Goal: Task Accomplishment & Management: Manage account settings

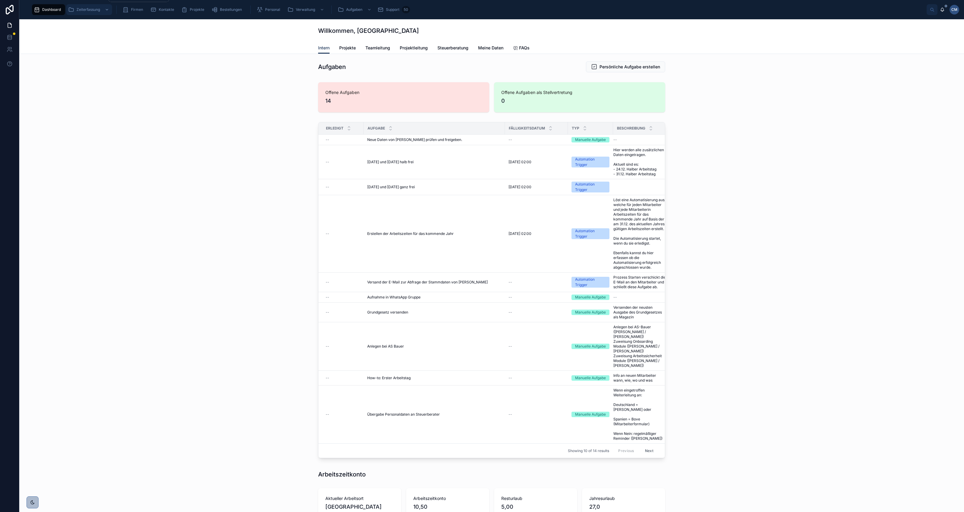
click at [79, 10] on span "Zeiterfassung" at bounding box center [89, 9] width 24 height 5
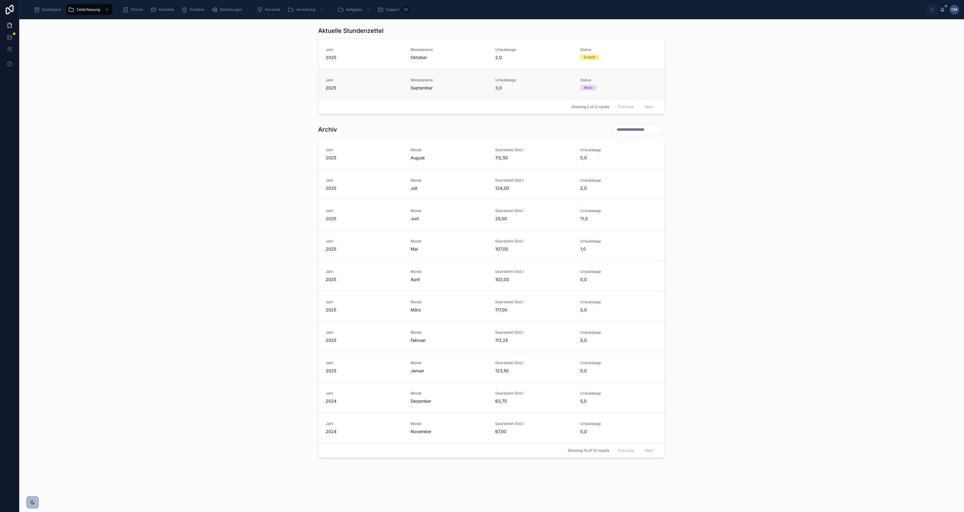
click at [236, 87] on span "2025" at bounding box center [365, 88] width 78 height 6
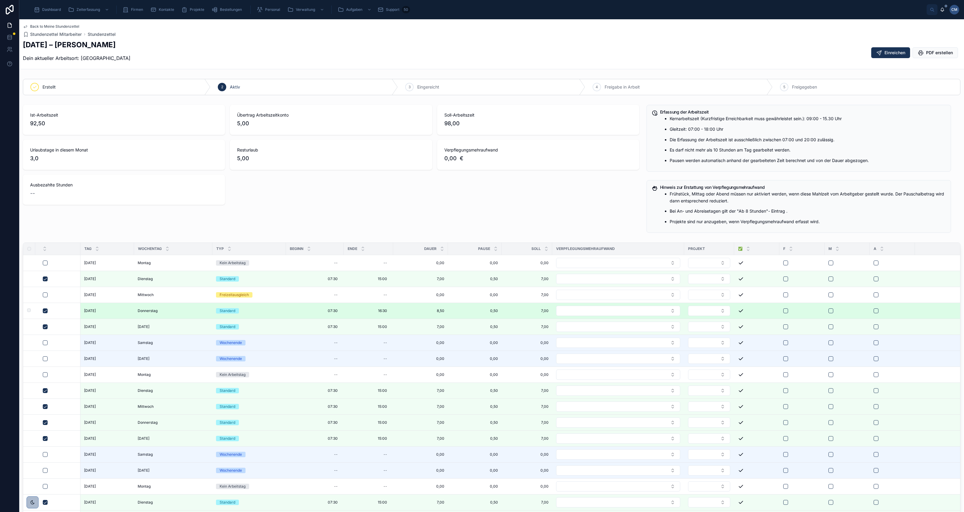
scroll to position [113, 0]
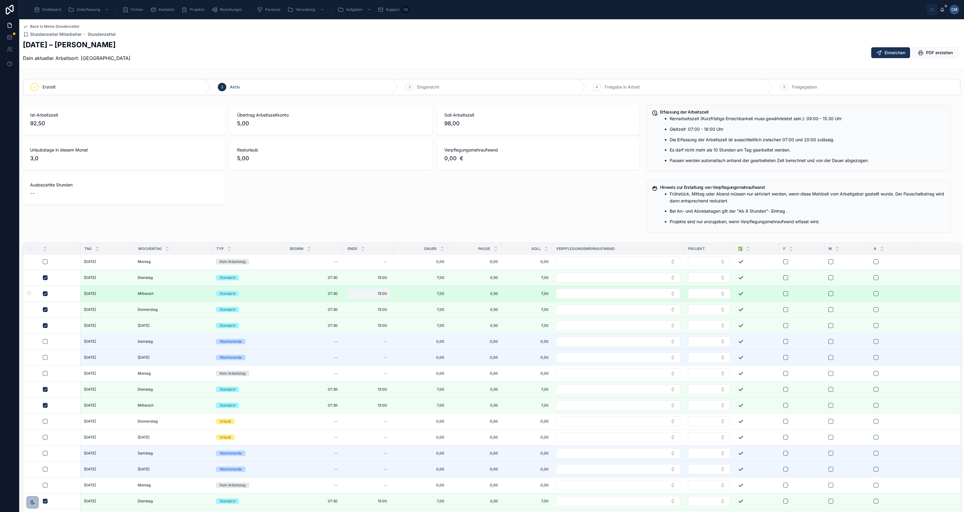
click at [236, 87] on span "15:00" at bounding box center [382, 293] width 9 height 5
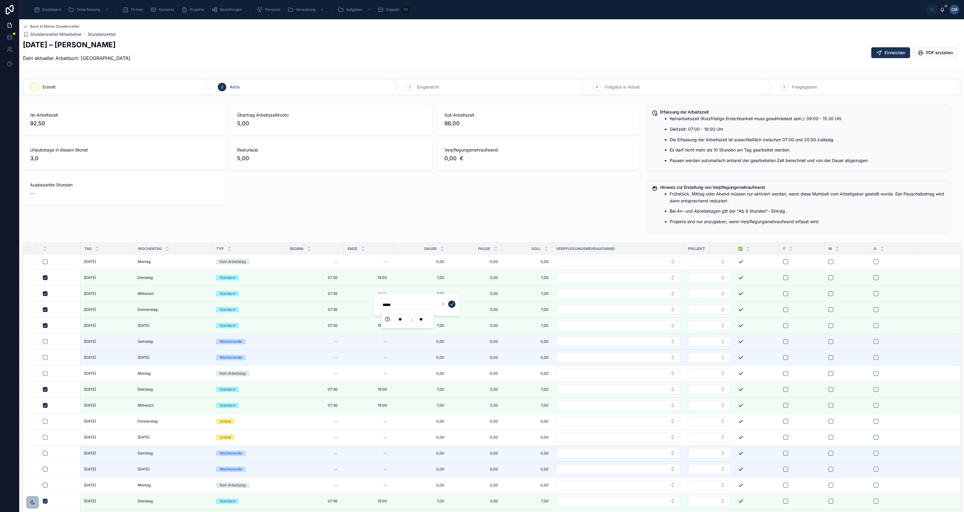
click at [236, 87] on input "**" at bounding box center [402, 319] width 14 height 8
click at [236, 87] on div "16" at bounding box center [401, 410] width 27 height 10
type input "*****"
type input "**"
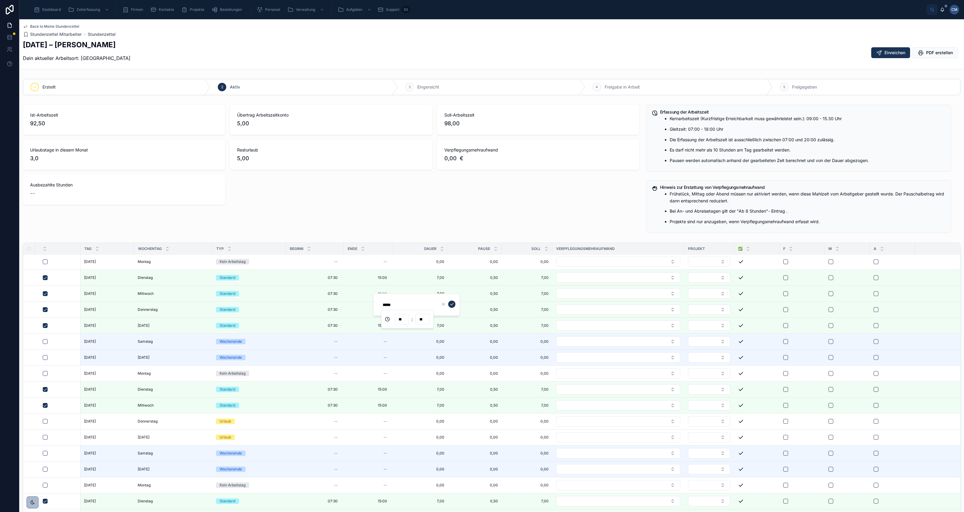
click at [236, 87] on input "**" at bounding box center [423, 319] width 14 height 8
click at [236, 87] on div "30" at bounding box center [422, 389] width 27 height 10
type input "*****"
type input "**"
click at [236, 87] on icon "submit" at bounding box center [452, 304] width 5 height 5
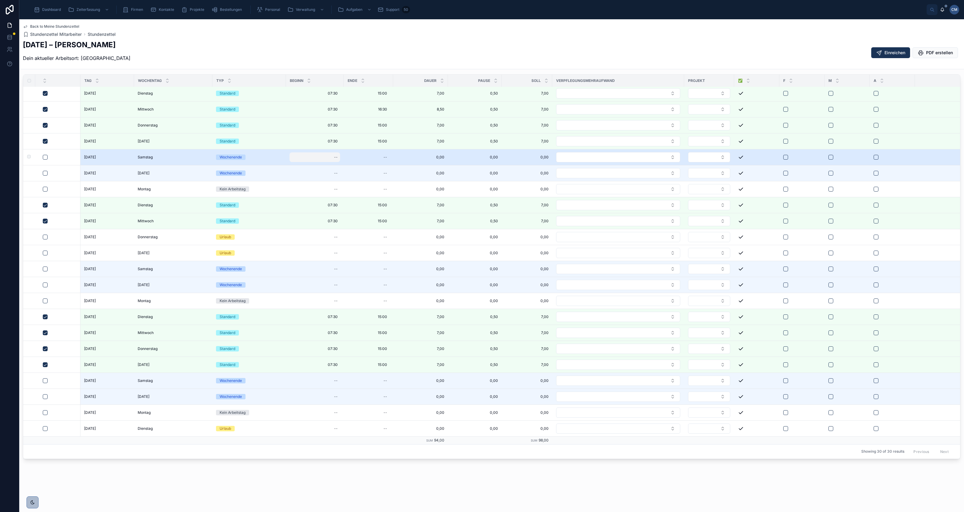
scroll to position [169, 0]
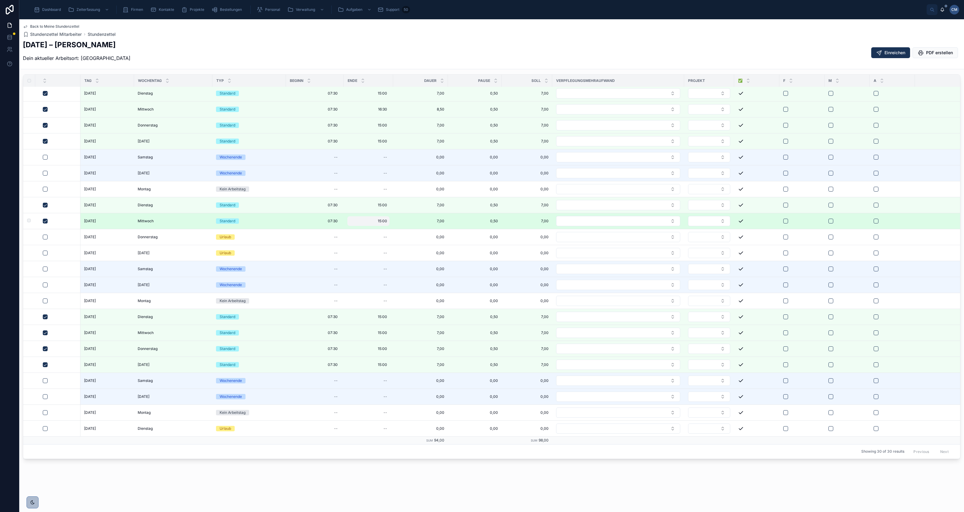
click at [236, 87] on span "15:00" at bounding box center [382, 221] width 9 height 5
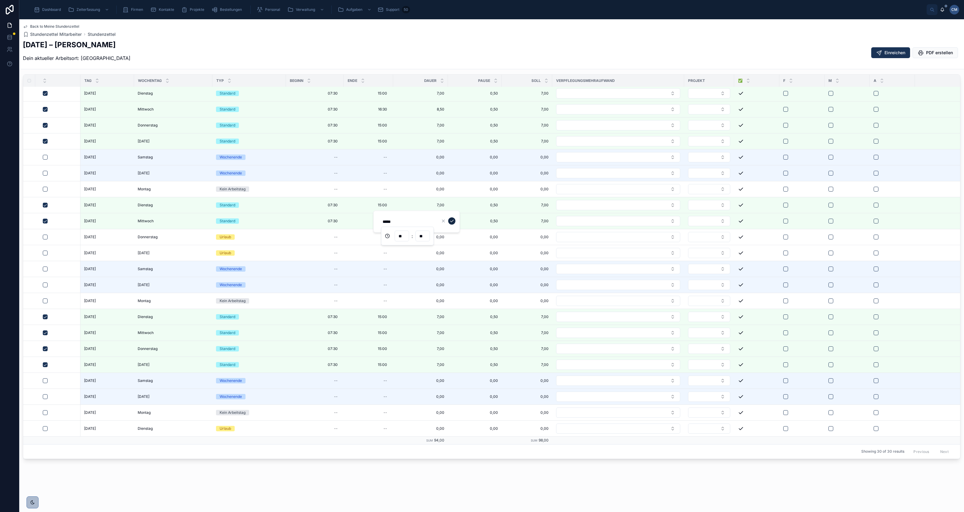
click at [236, 87] on icon "submit" at bounding box center [452, 221] width 5 height 5
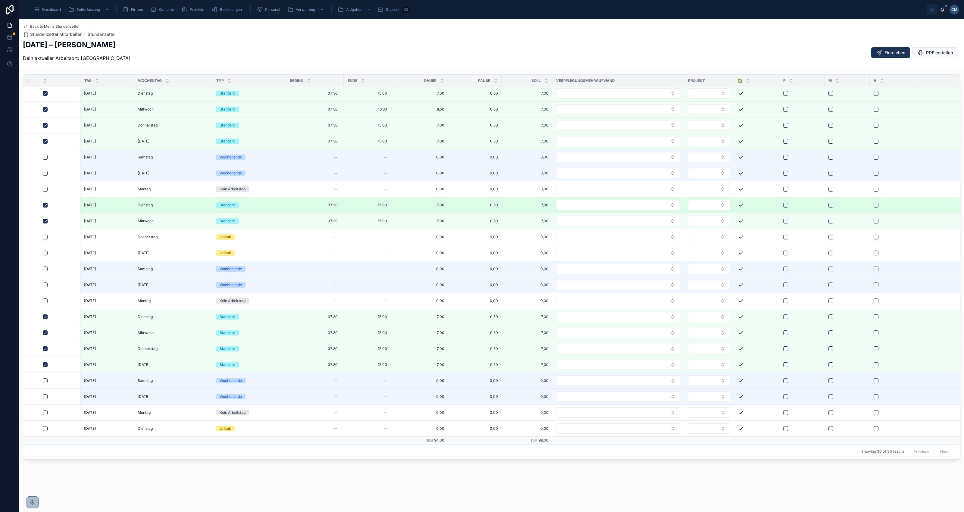
scroll to position [0, 0]
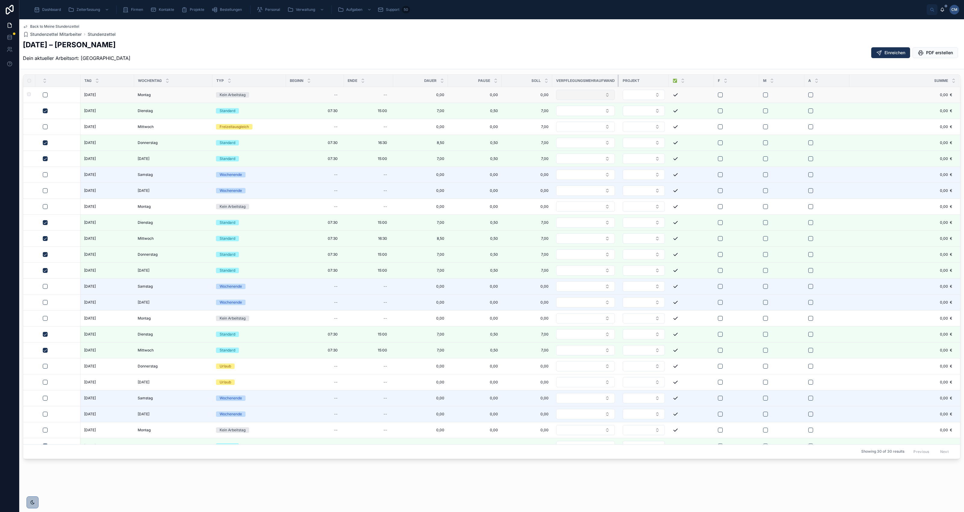
drag, startPoint x: 683, startPoint y: 81, endPoint x: 563, endPoint y: 94, distance: 120.9
click at [236, 87] on table "Tag Wochentag Typ Beginn Ende Dauer Pause Soll Verpflegungsmehraufwand Projekt …" at bounding box center [491, 324] width 937 height 499
drag, startPoint x: 668, startPoint y: 80, endPoint x: 644, endPoint y: 82, distance: 24.5
click at [236, 82] on div at bounding box center [645, 81] width 2 height 12
drag, startPoint x: 689, startPoint y: 80, endPoint x: 665, endPoint y: 81, distance: 23.6
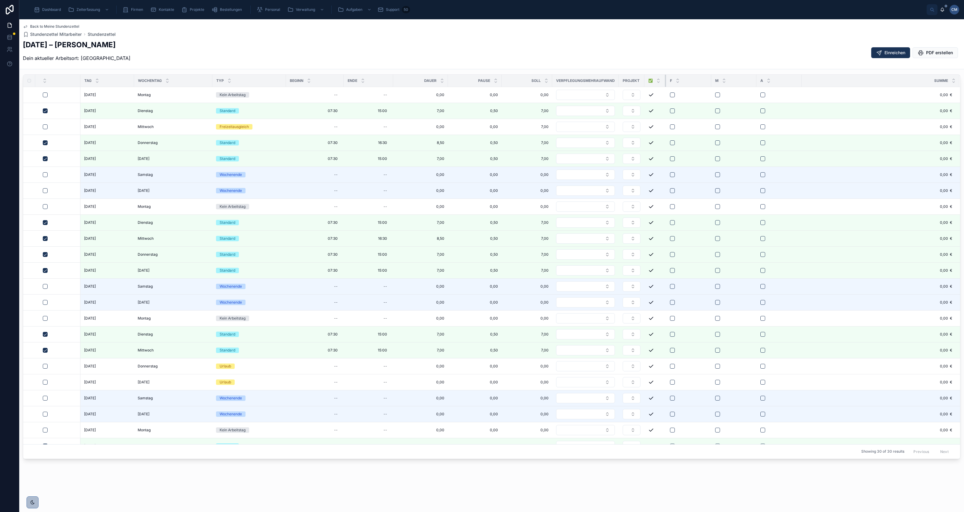
click at [236, 81] on div at bounding box center [666, 81] width 2 height 12
drag, startPoint x: 710, startPoint y: 77, endPoint x: 689, endPoint y: 78, distance: 21.4
click at [236, 78] on div at bounding box center [693, 81] width 2 height 12
drag, startPoint x: 732, startPoint y: 77, endPoint x: 725, endPoint y: 79, distance: 7.7
click at [236, 79] on div "M" at bounding box center [711, 80] width 45 height 11
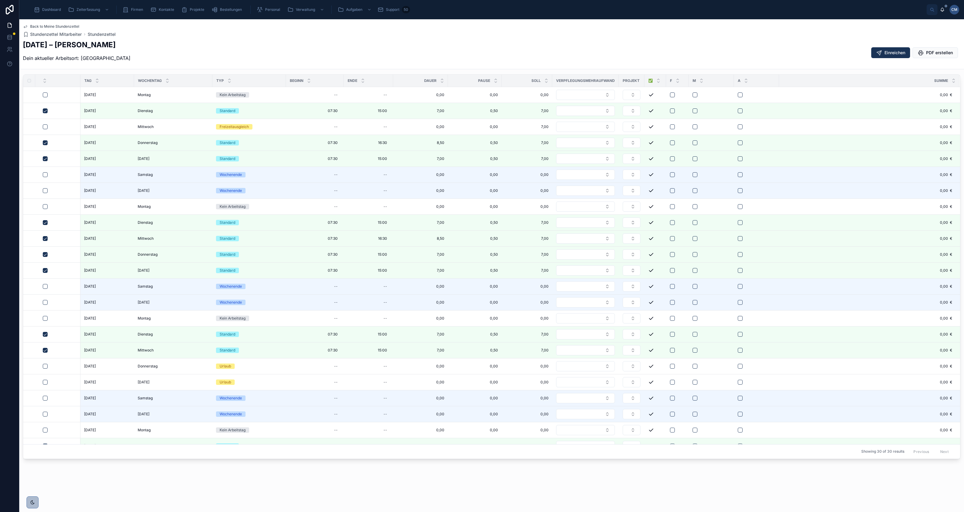
click at [236, 78] on div "M" at bounding box center [711, 80] width 45 height 11
drag, startPoint x: 733, startPoint y: 79, endPoint x: 710, endPoint y: 79, distance: 22.9
click at [236, 79] on div at bounding box center [711, 81] width 2 height 12
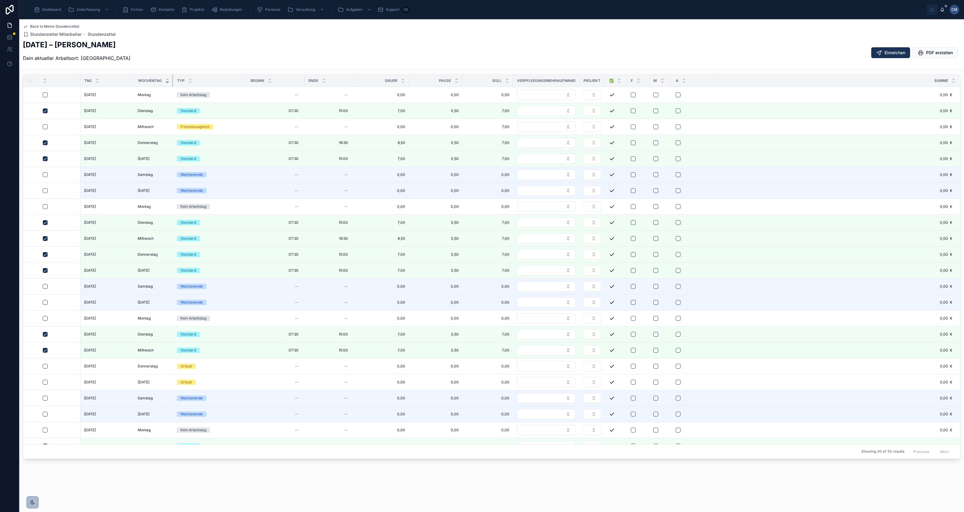
drag, startPoint x: 211, startPoint y: 79, endPoint x: 169, endPoint y: 80, distance: 41.9
click at [169, 80] on th "Wochentag" at bounding box center [153, 81] width 39 height 12
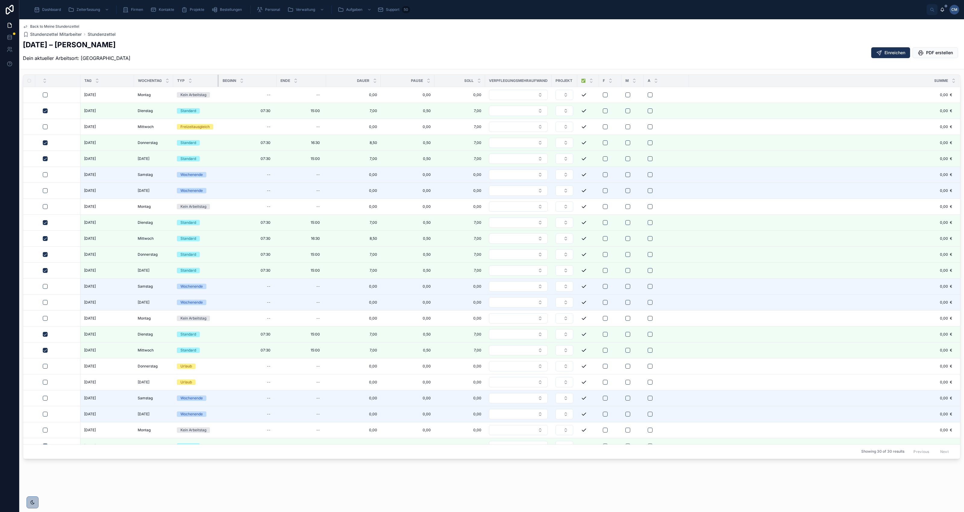
drag, startPoint x: 246, startPoint y: 80, endPoint x: 218, endPoint y: 79, distance: 27.5
click at [218, 79] on div at bounding box center [219, 81] width 2 height 12
drag, startPoint x: 381, startPoint y: 79, endPoint x: 356, endPoint y: 77, distance: 25.0
click at [236, 77] on div at bounding box center [356, 81] width 2 height 12
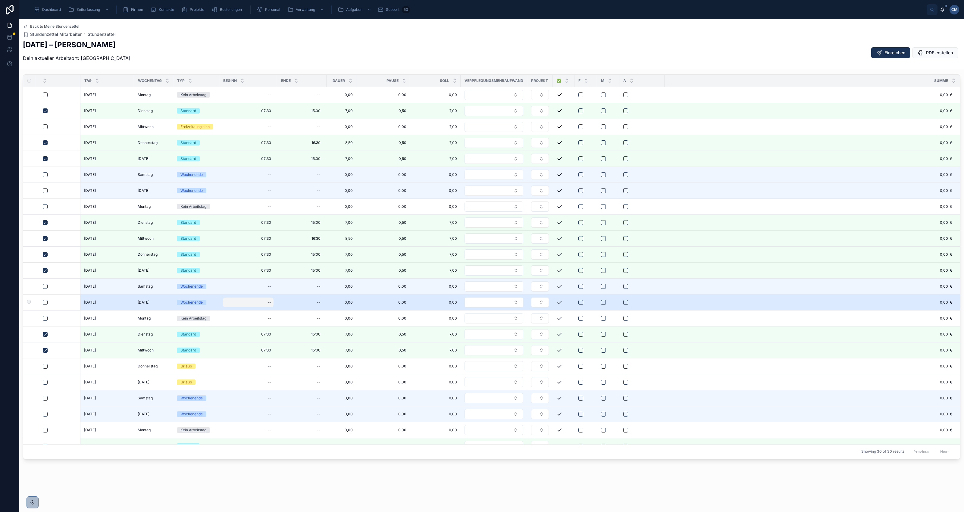
scroll to position [135, 0]
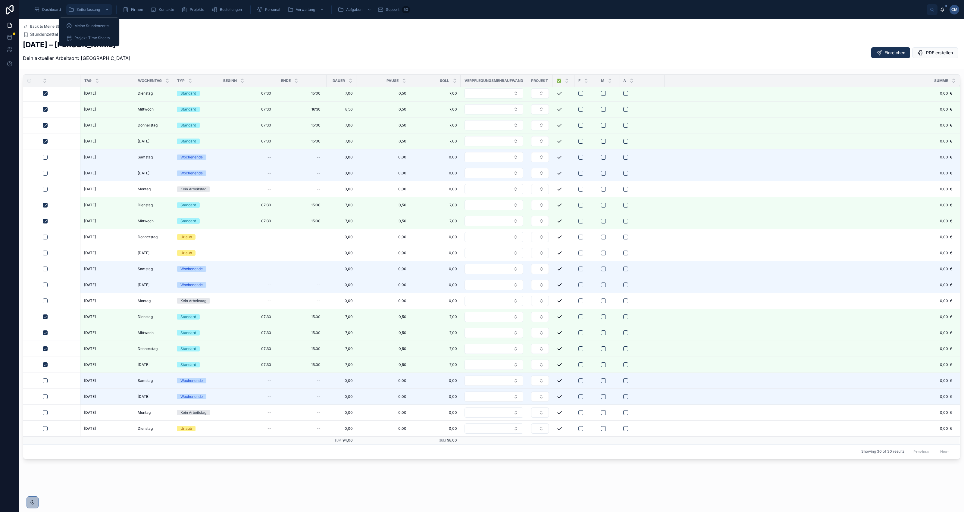
click at [81, 9] on span "Zeiterfassung" at bounding box center [89, 9] width 24 height 5
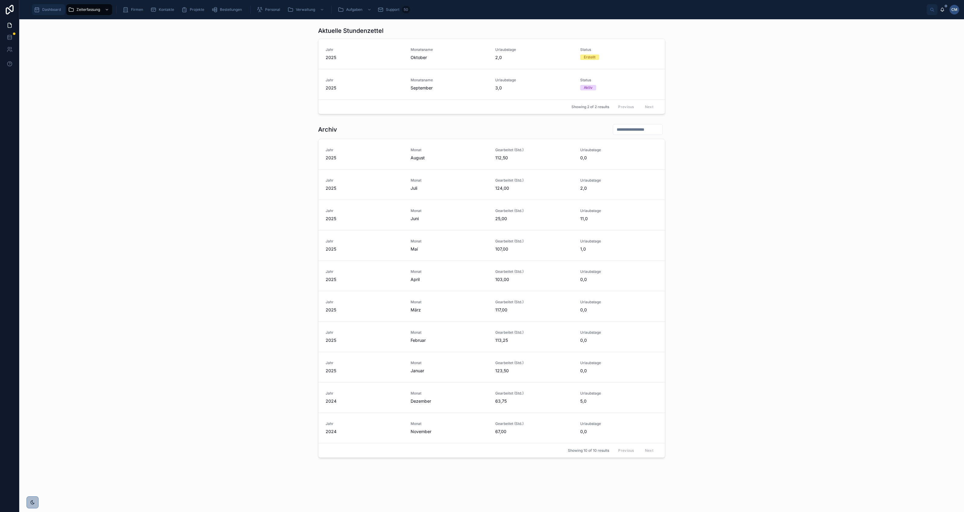
click at [58, 10] on span "Dashboard" at bounding box center [51, 9] width 19 height 5
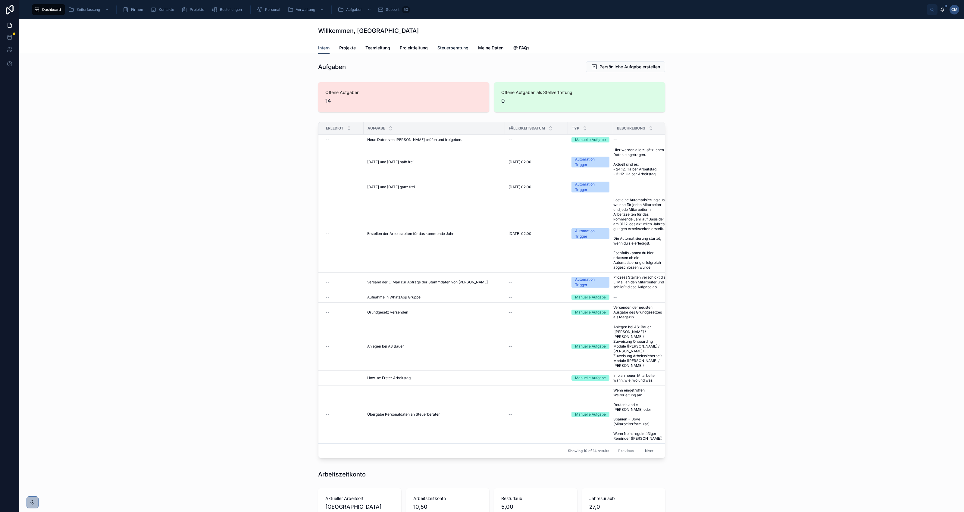
click at [236, 46] on span "Steuerberatung" at bounding box center [453, 48] width 31 height 6
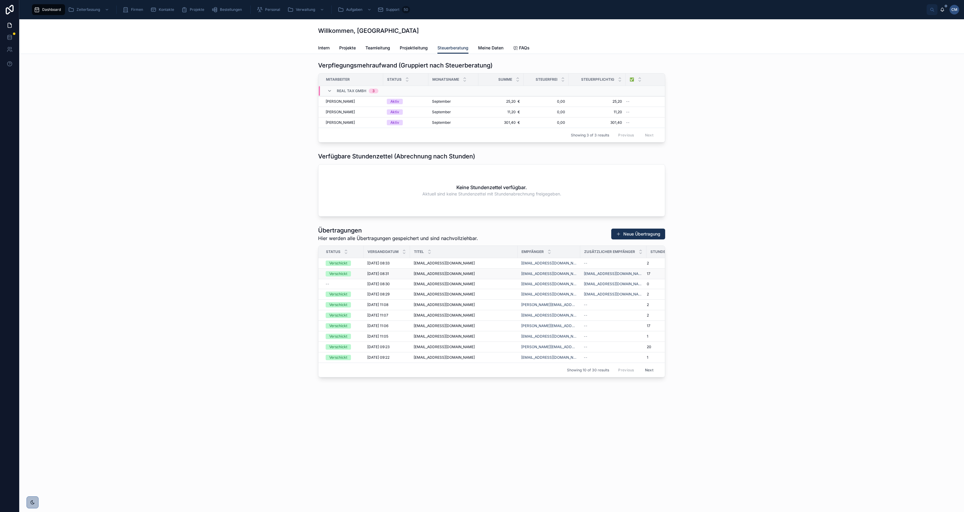
click at [236, 87] on span "[EMAIL_ADDRESS][DOMAIN_NAME]" at bounding box center [444, 274] width 61 height 5
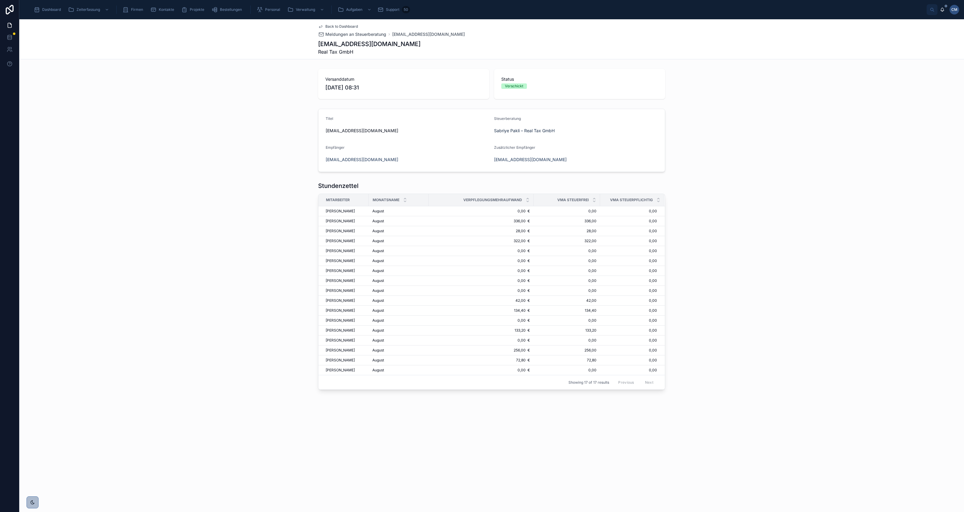
click at [236, 26] on span "Back to Dashboard" at bounding box center [341, 26] width 33 height 5
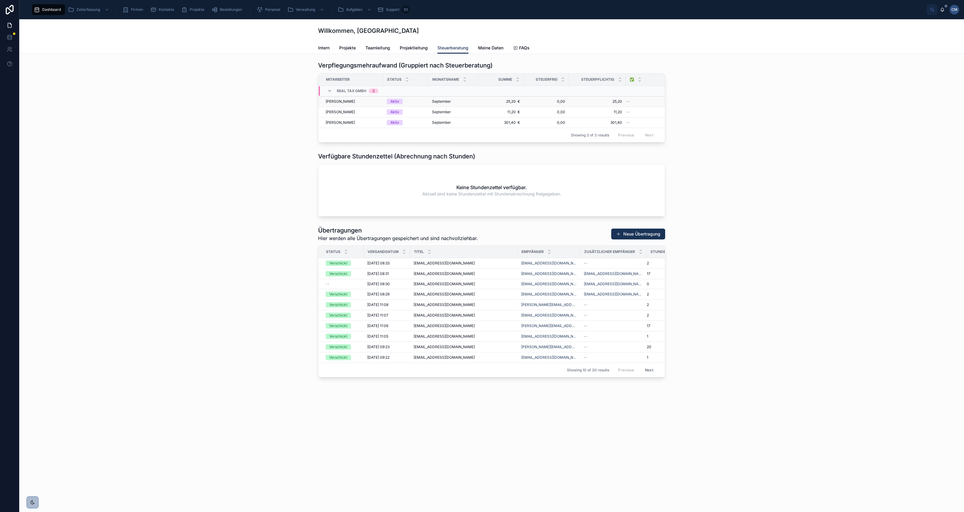
click at [236, 87] on span "September" at bounding box center [441, 101] width 19 height 5
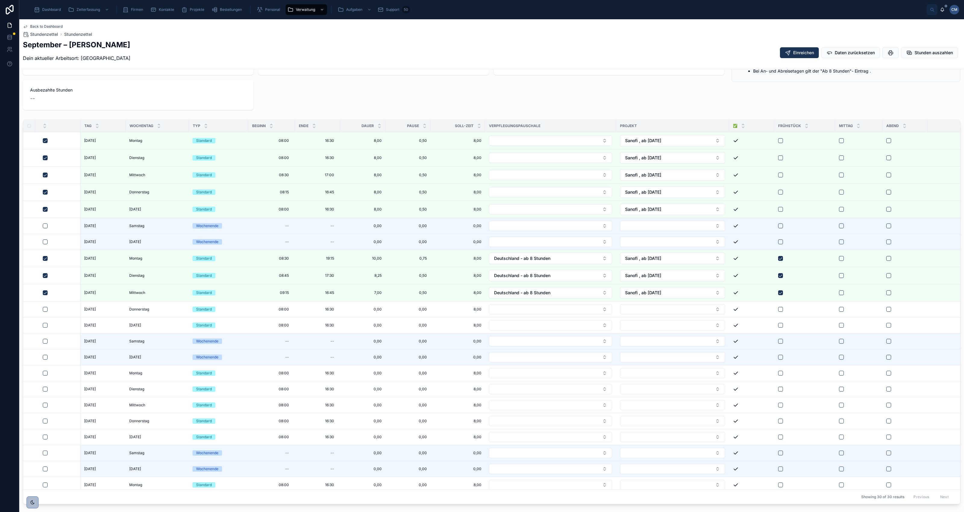
scroll to position [113, 0]
